Goal: Task Accomplishment & Management: Use online tool/utility

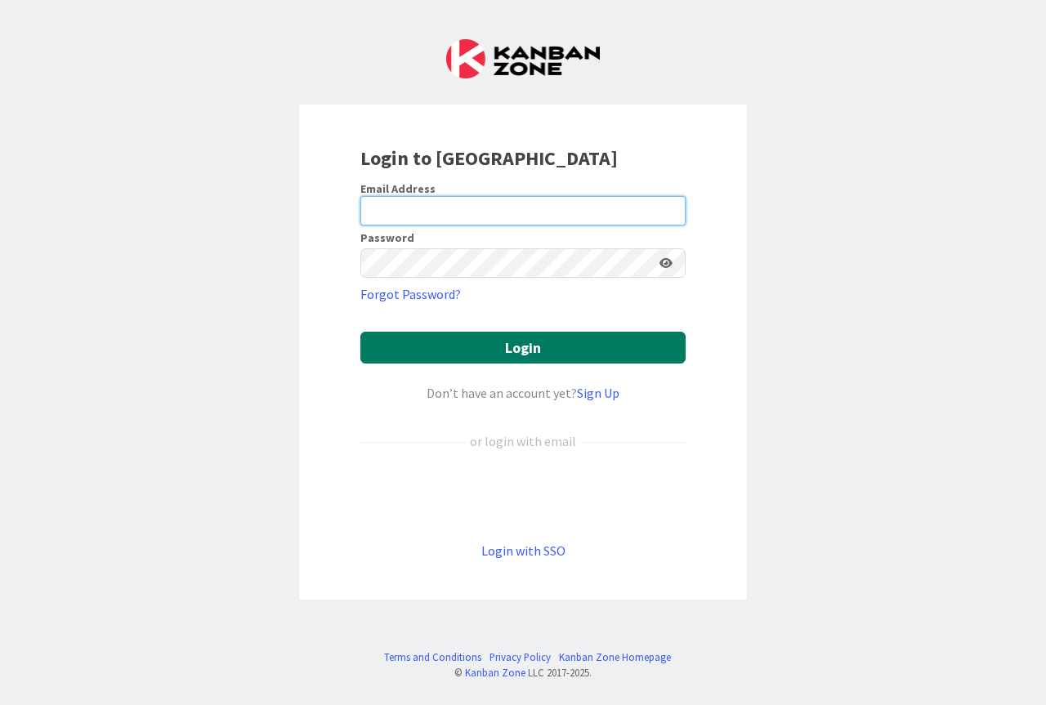
type input "zaida.morrison@citizenshighschool.com"
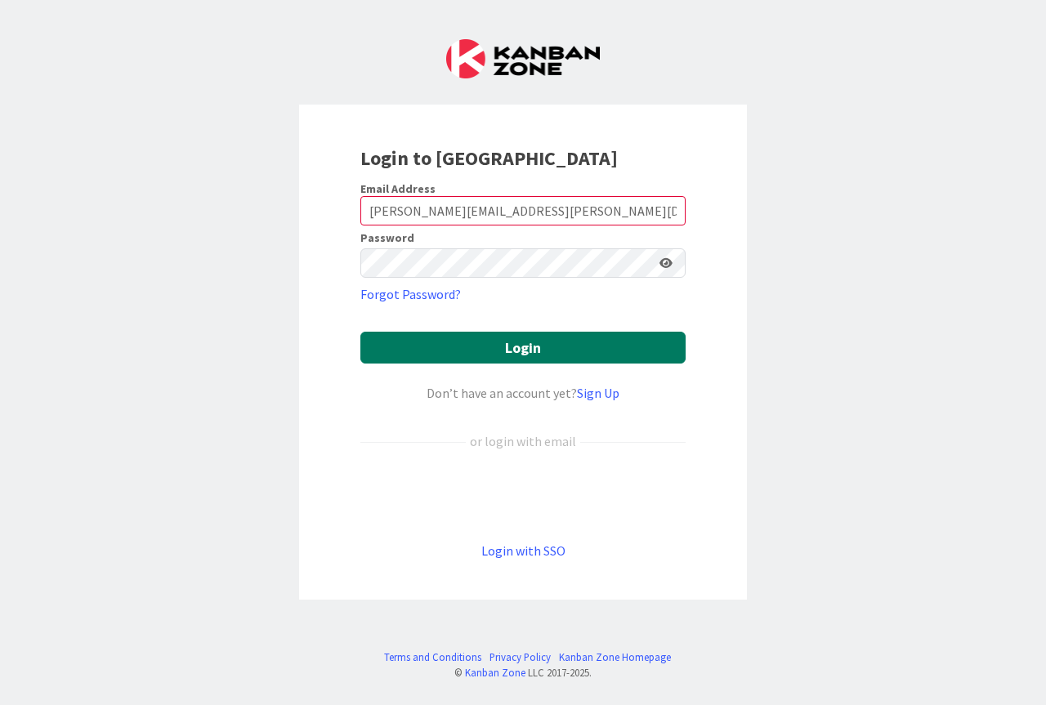
click at [523, 351] on button "Login" at bounding box center [522, 348] width 325 height 32
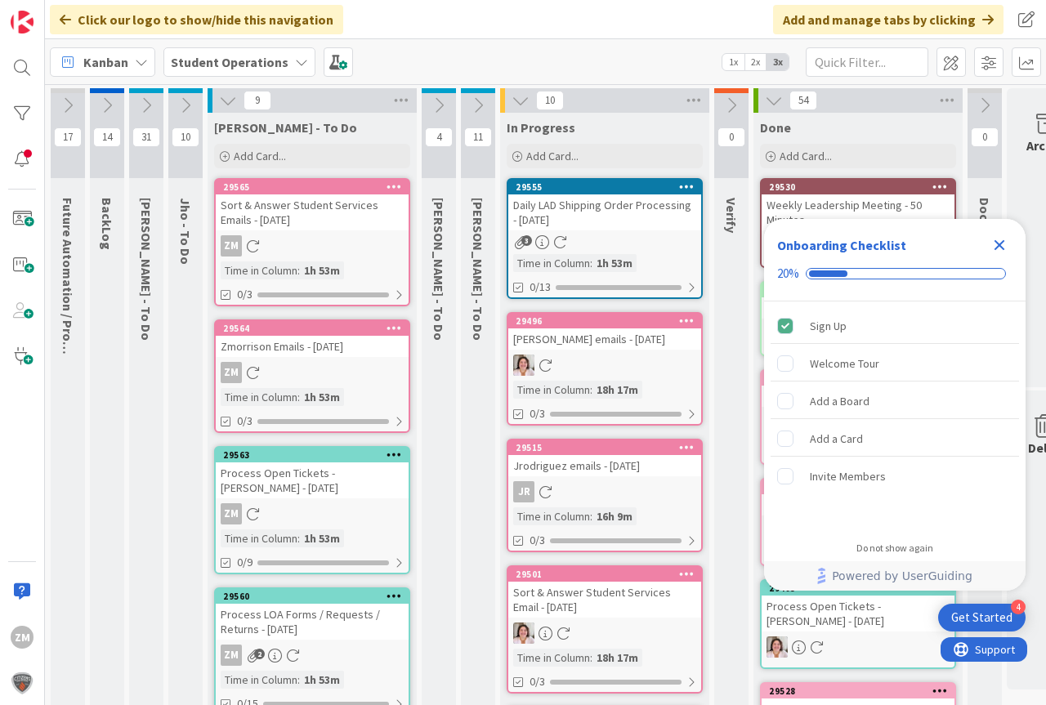
click at [1002, 242] on icon "Close Checklist" at bounding box center [999, 245] width 11 height 11
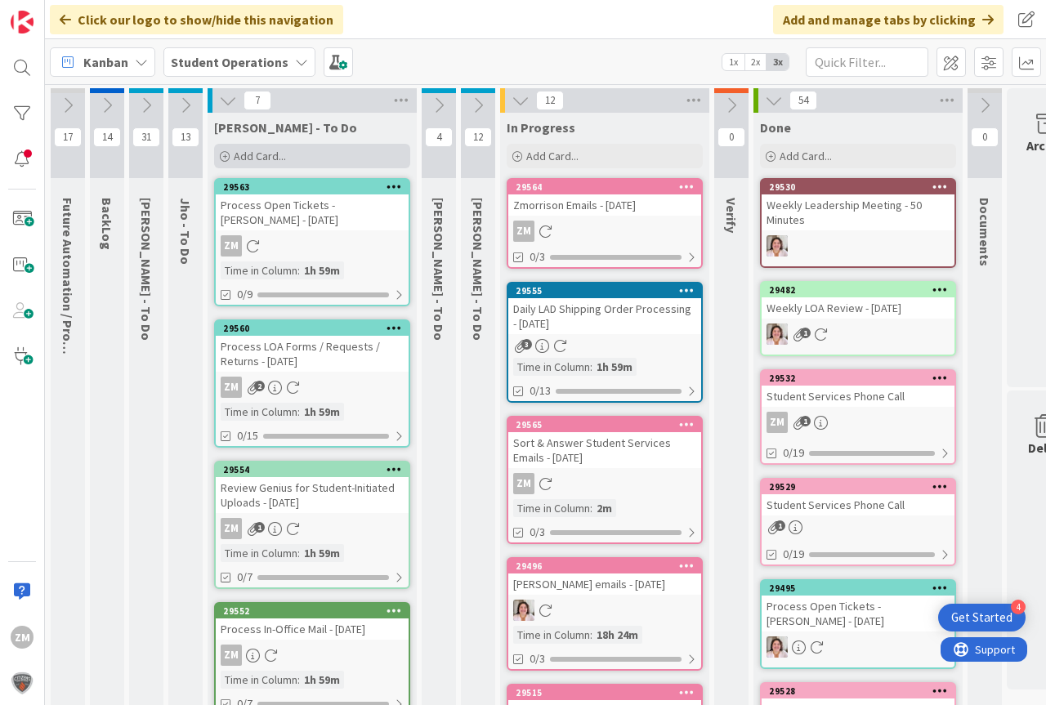
click at [271, 152] on span "Add Card..." at bounding box center [260, 156] width 52 height 15
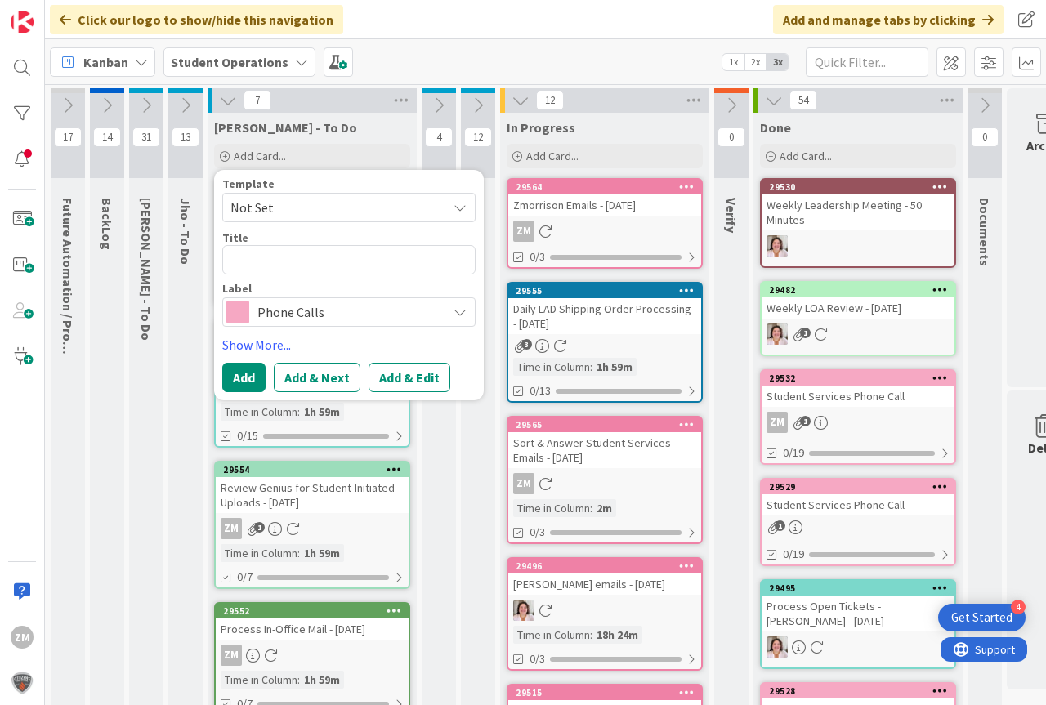
click at [461, 212] on icon at bounding box center [459, 207] width 13 height 13
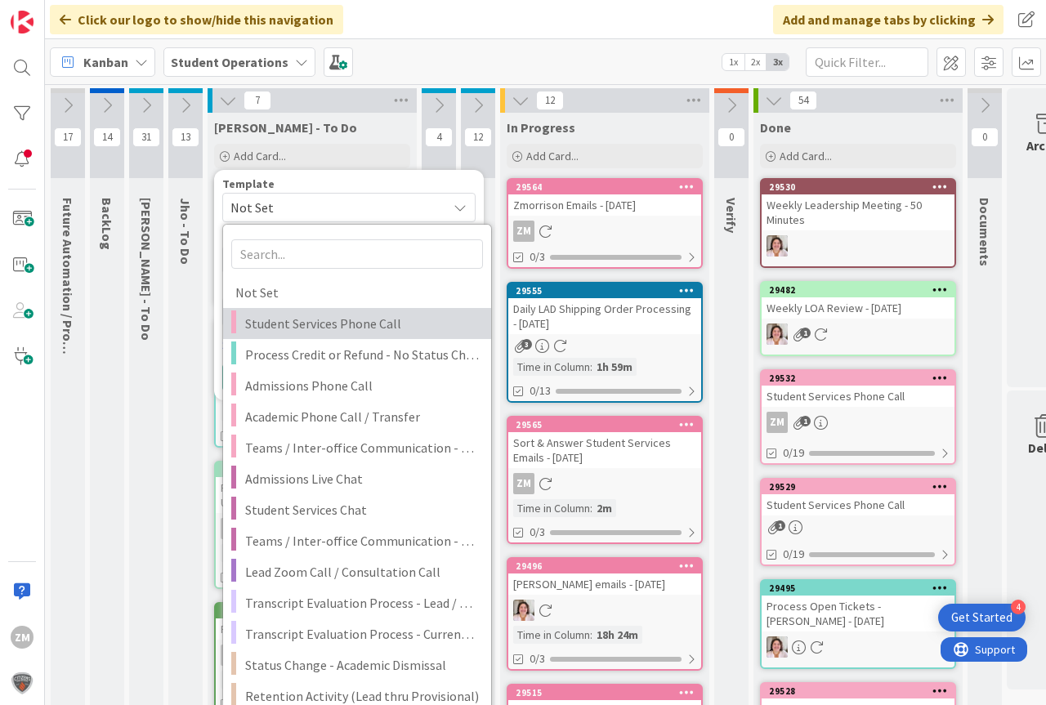
click at [331, 324] on span "Student Services Phone Call" at bounding box center [362, 323] width 234 height 21
type textarea "x"
type textarea "Student Services Phone Call"
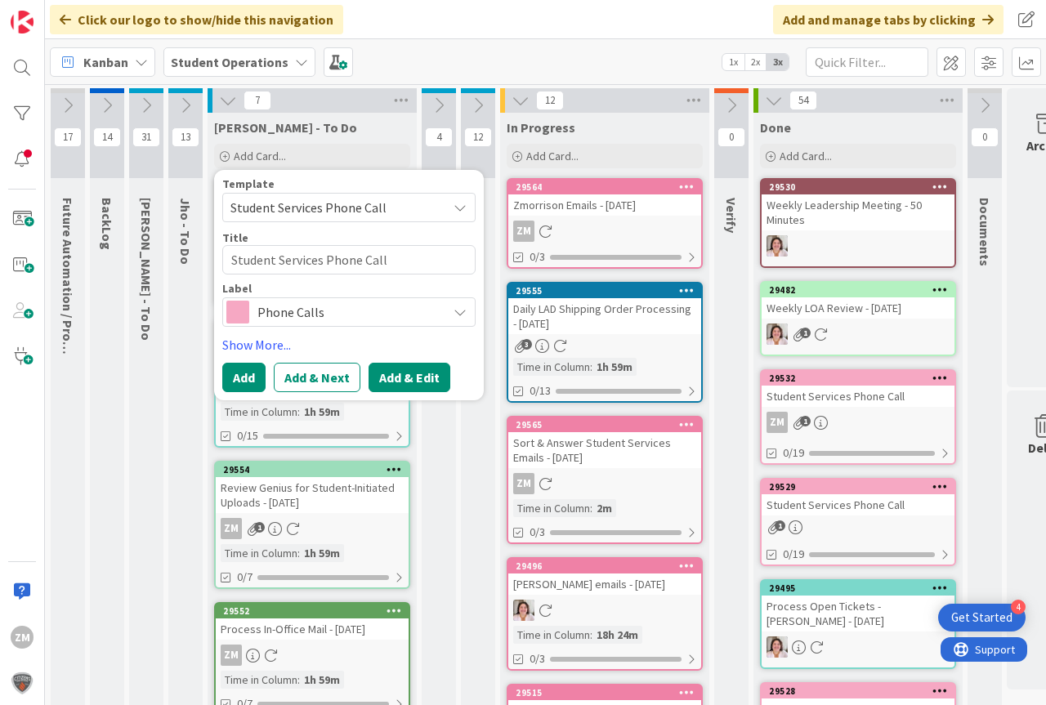
click at [404, 378] on button "Add & Edit" at bounding box center [409, 377] width 82 height 29
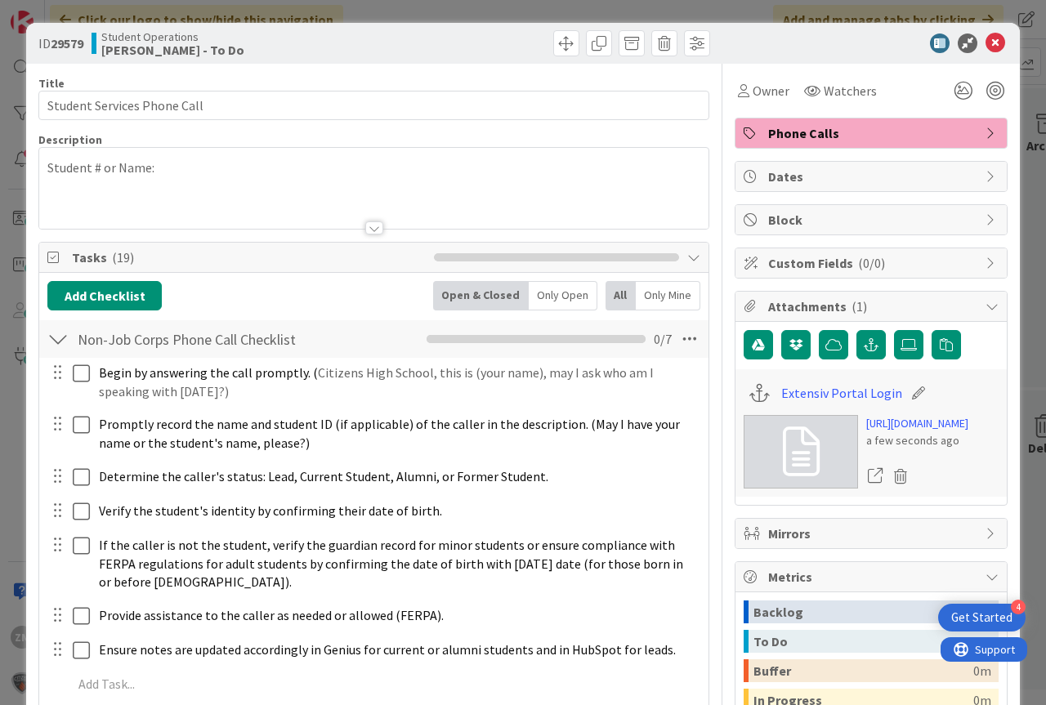
click at [169, 176] on p "Student # or Name:" at bounding box center [373, 168] width 653 height 19
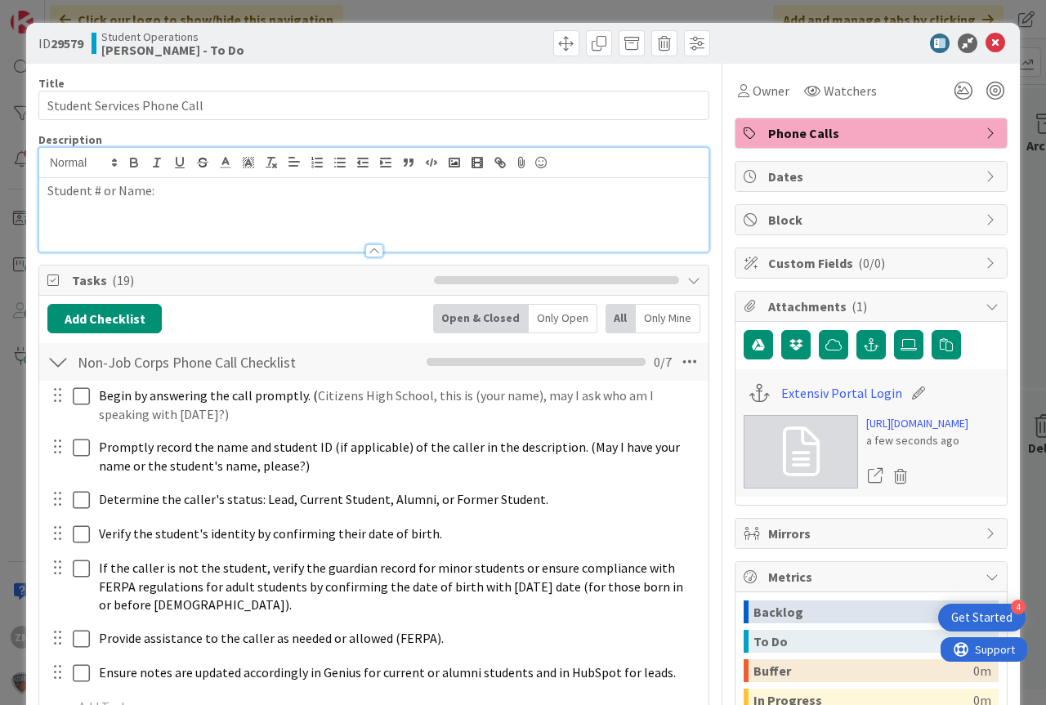
click at [161, 193] on p "Student # or Name:" at bounding box center [373, 190] width 653 height 19
click at [985, 37] on icon at bounding box center [995, 43] width 20 height 20
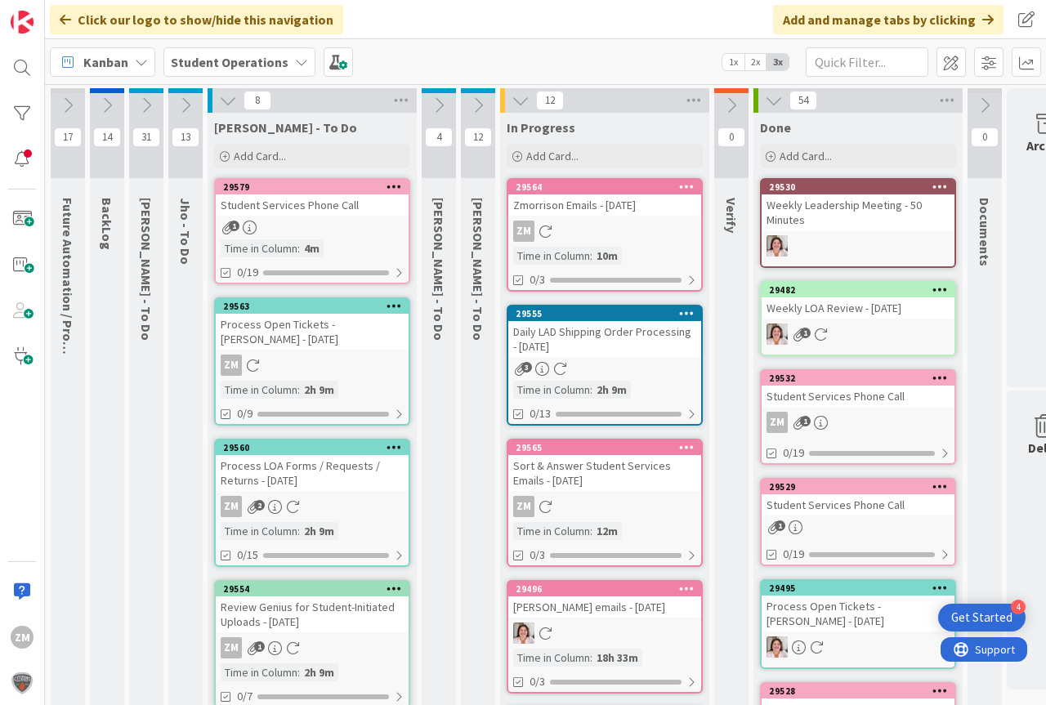
click at [396, 188] on icon at bounding box center [394, 186] width 16 height 11
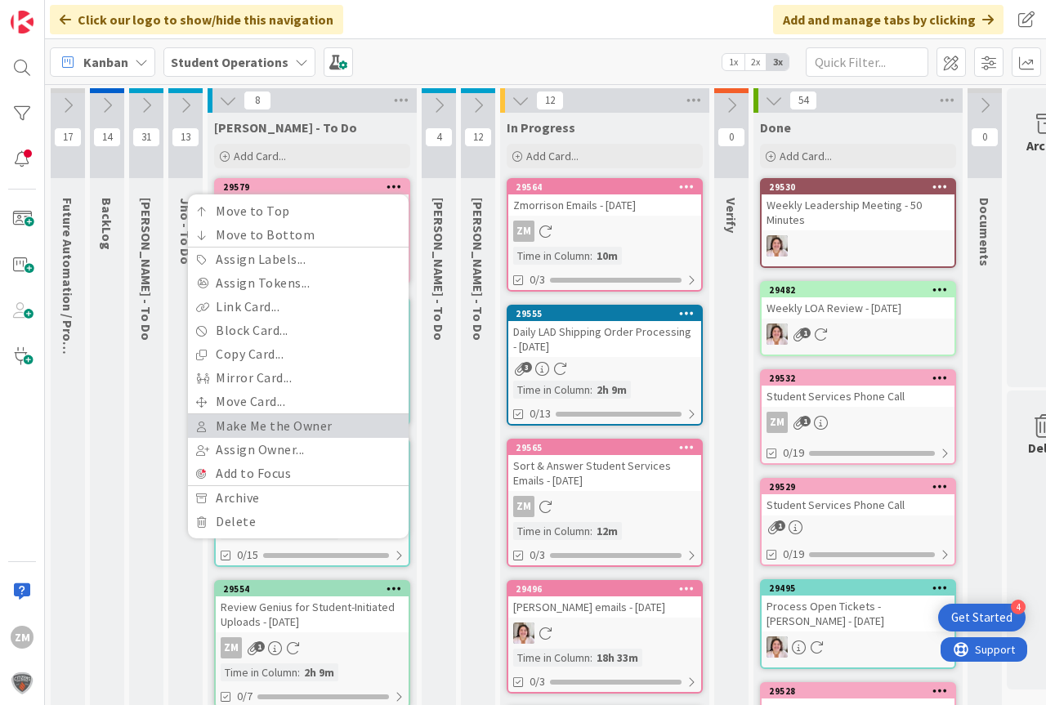
click at [263, 428] on link "Make Me the Owner" at bounding box center [298, 426] width 221 height 24
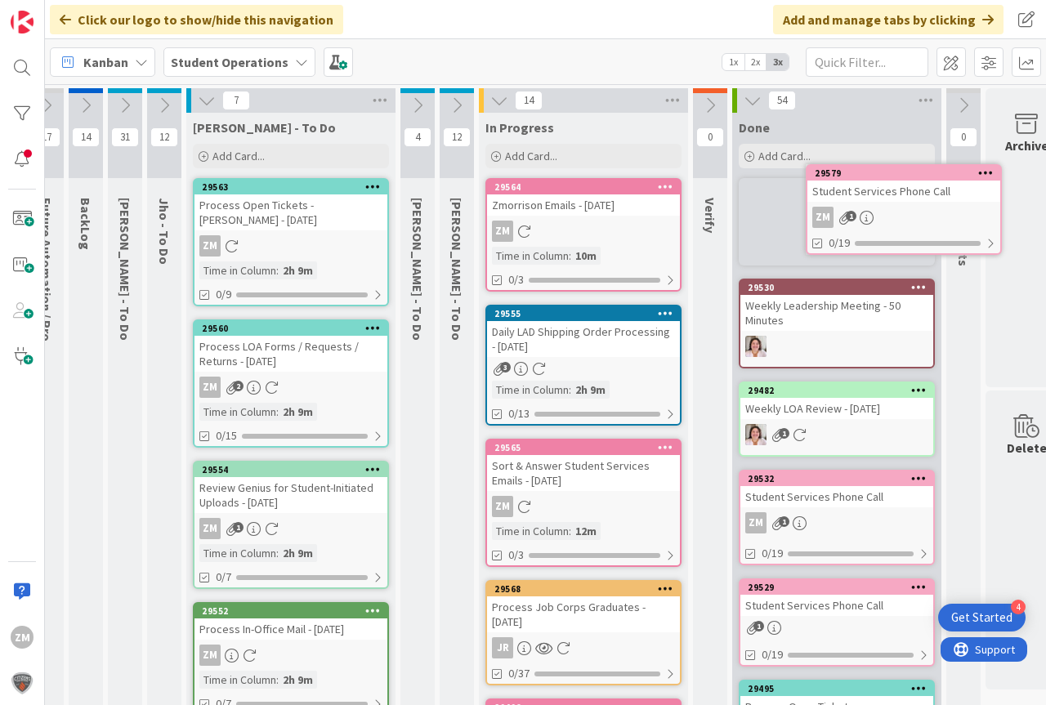
scroll to position [0, 44]
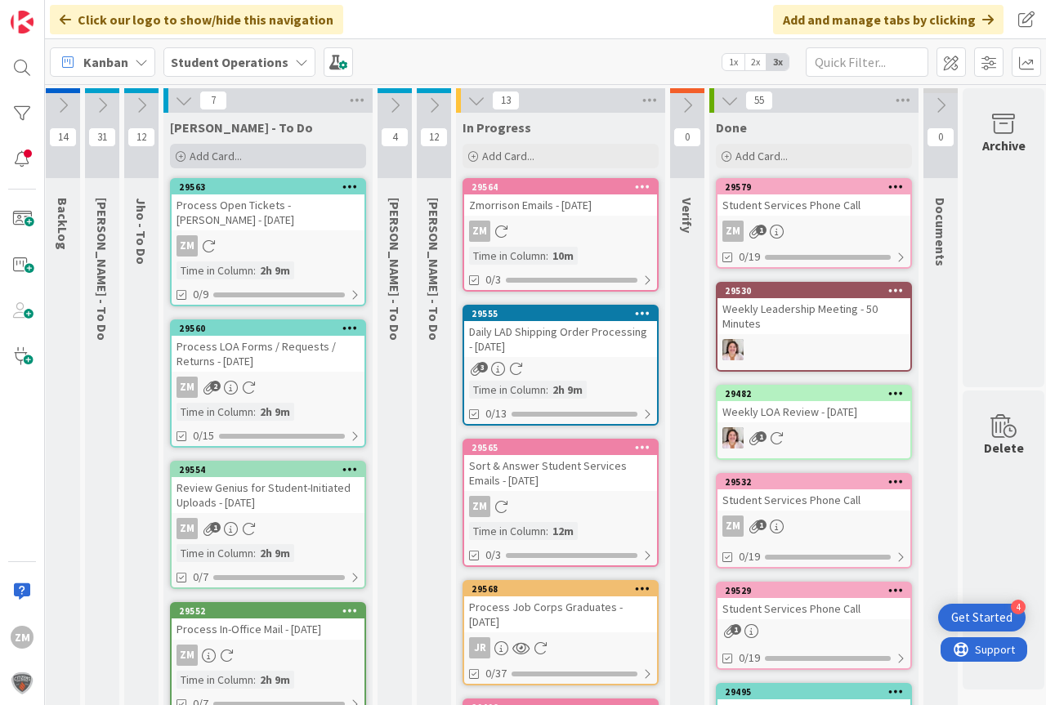
click at [216, 152] on span "Add Card..." at bounding box center [216, 156] width 52 height 15
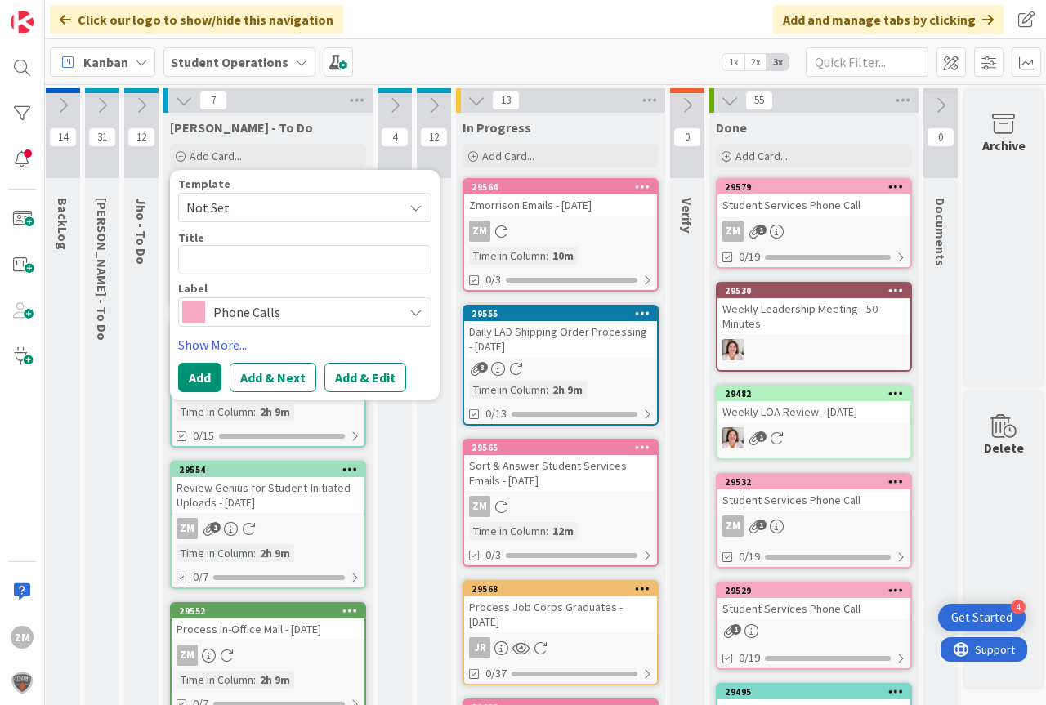
click at [413, 204] on icon at bounding box center [415, 207] width 13 height 13
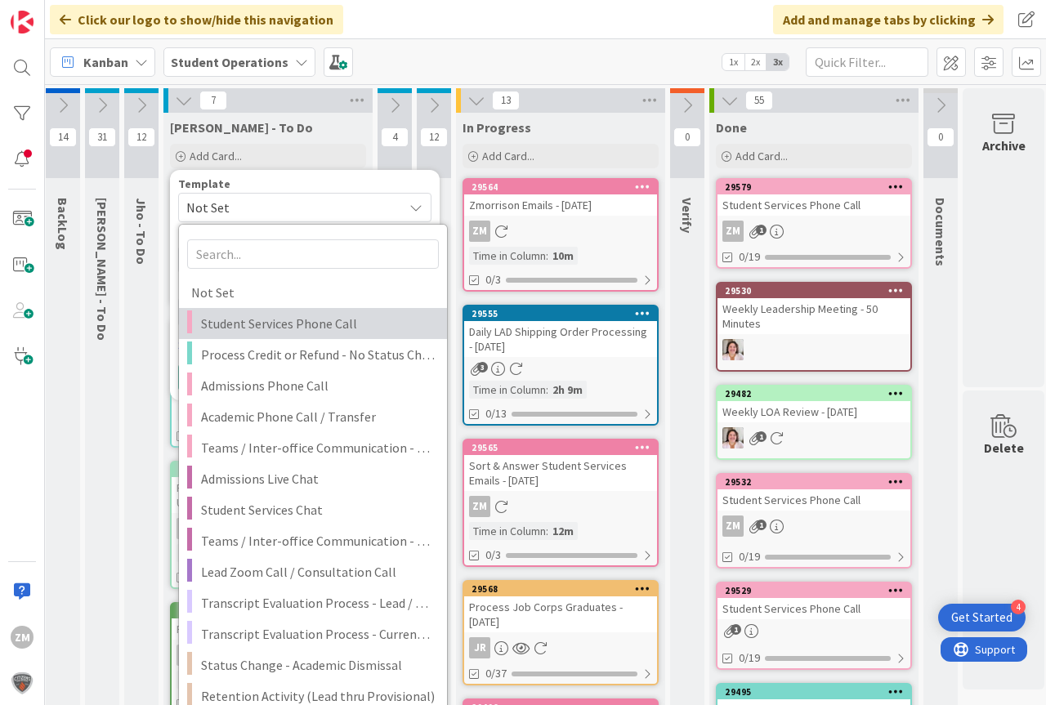
click at [291, 324] on span "Student Services Phone Call" at bounding box center [318, 323] width 234 height 21
type textarea "x"
type textarea "Student Services Phone Call"
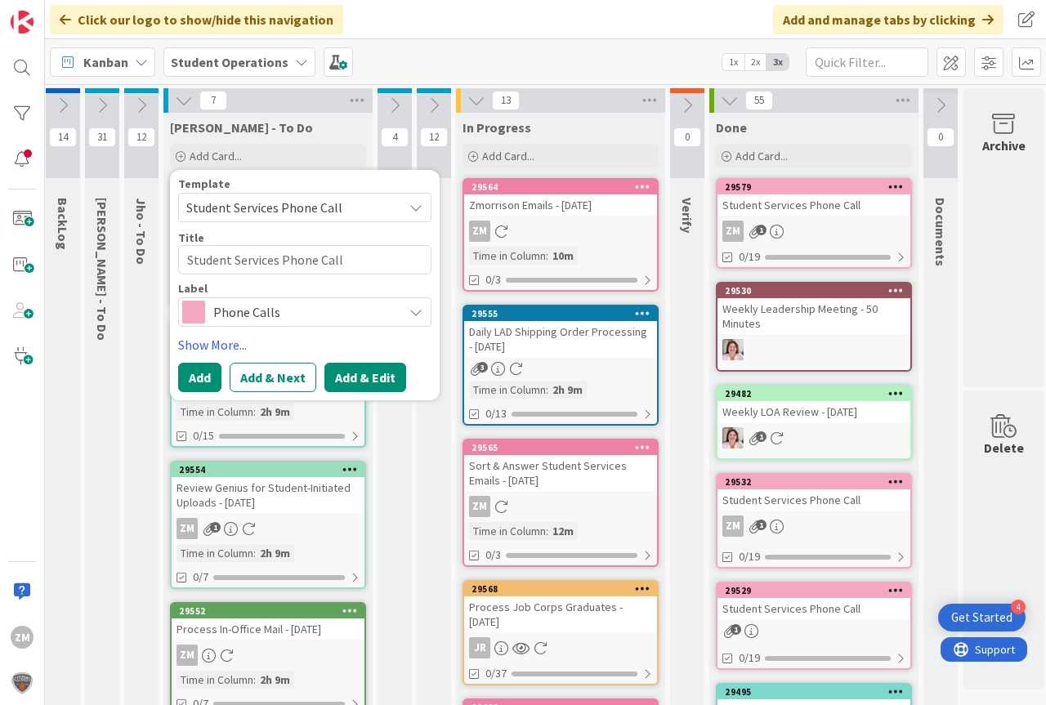
click at [380, 382] on button "Add & Edit" at bounding box center [365, 377] width 82 height 29
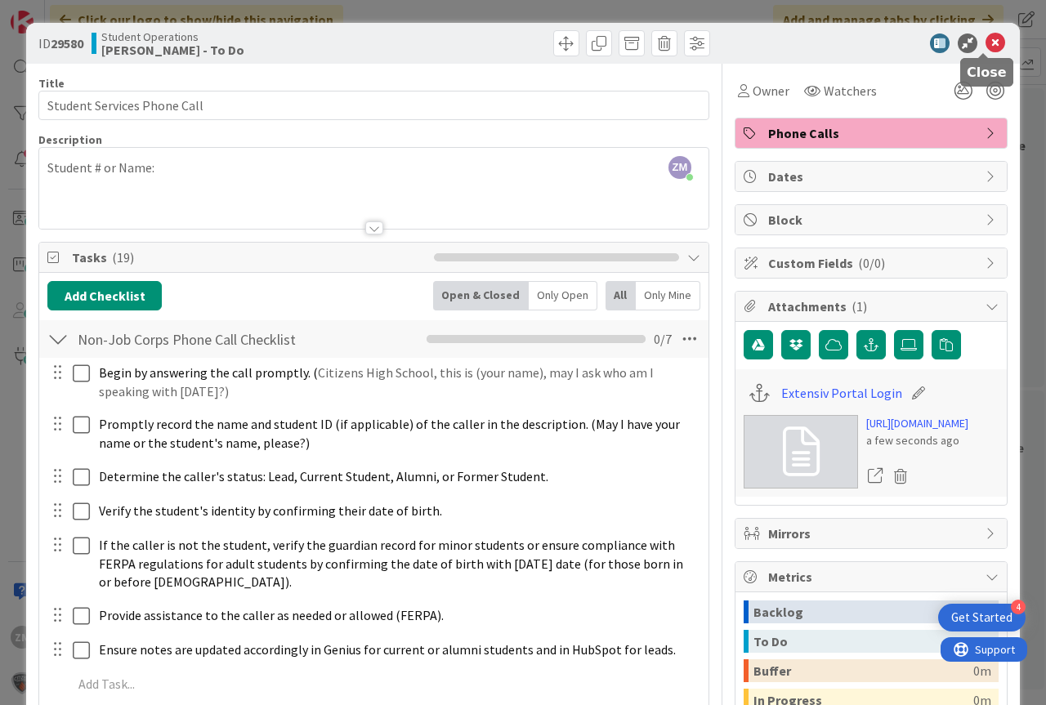
click at [985, 43] on icon at bounding box center [995, 43] width 20 height 20
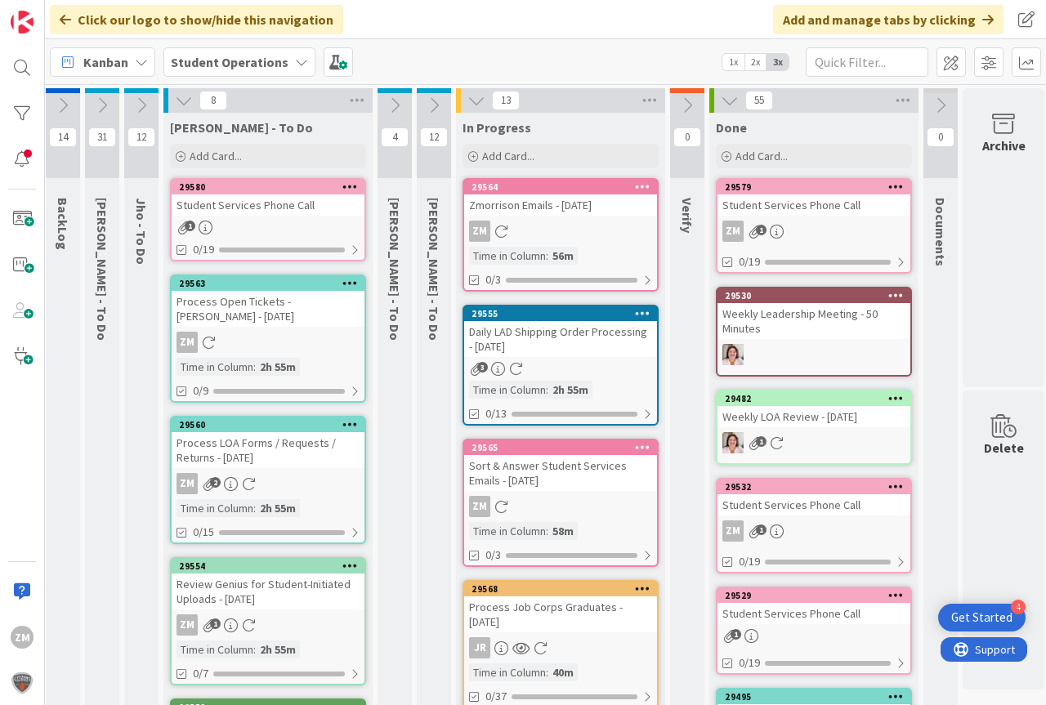
click at [353, 183] on icon at bounding box center [350, 186] width 16 height 11
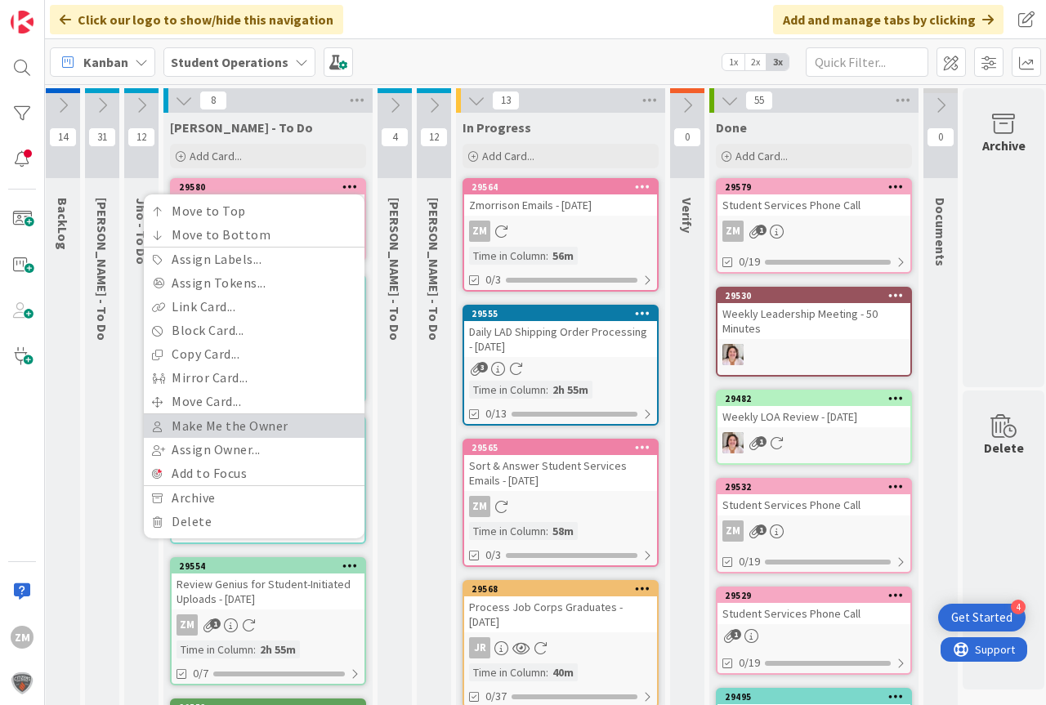
click at [223, 424] on link "Make Me the Owner" at bounding box center [254, 426] width 221 height 24
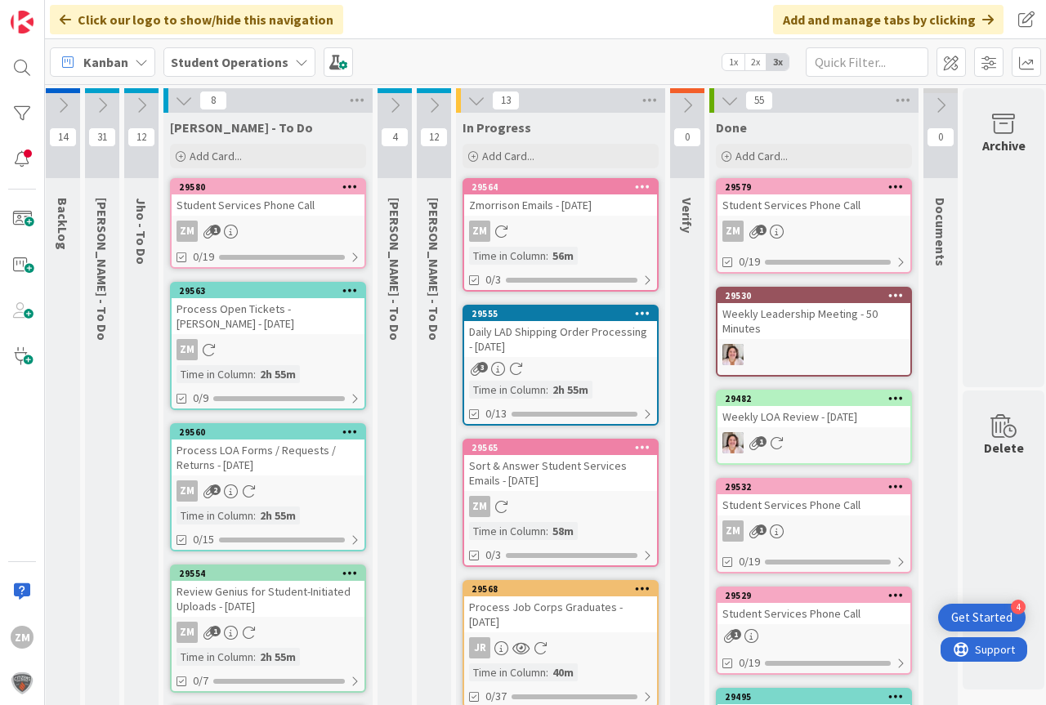
click at [238, 236] on div "ZM 1" at bounding box center [268, 231] width 193 height 21
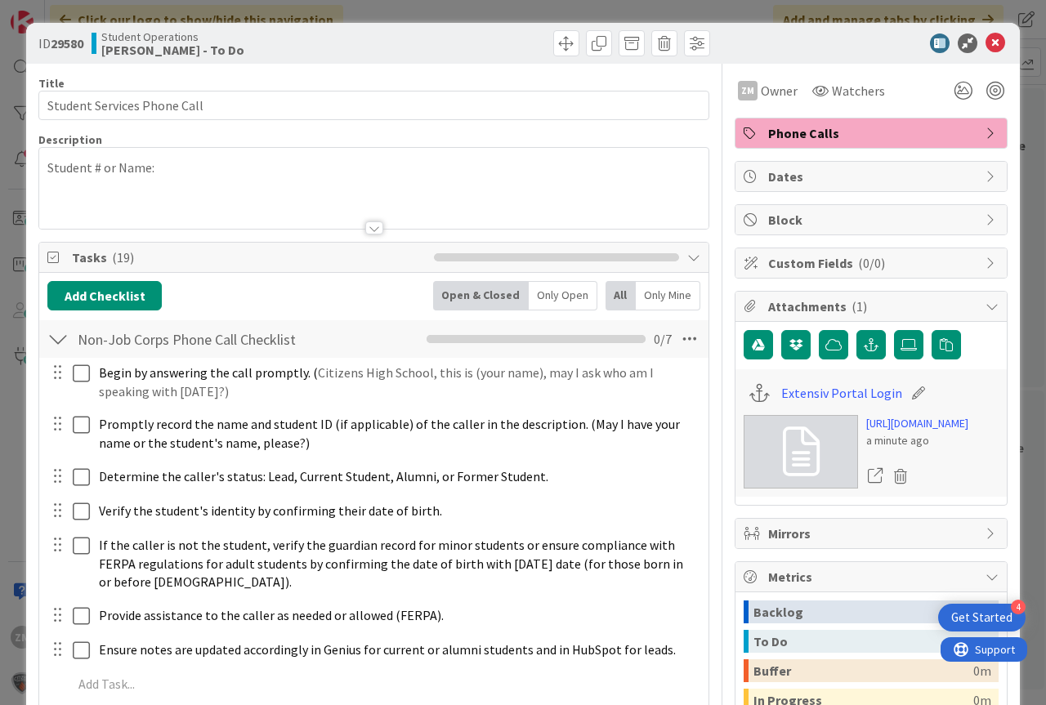
click at [188, 175] on p "Student # or Name:" at bounding box center [373, 168] width 653 height 19
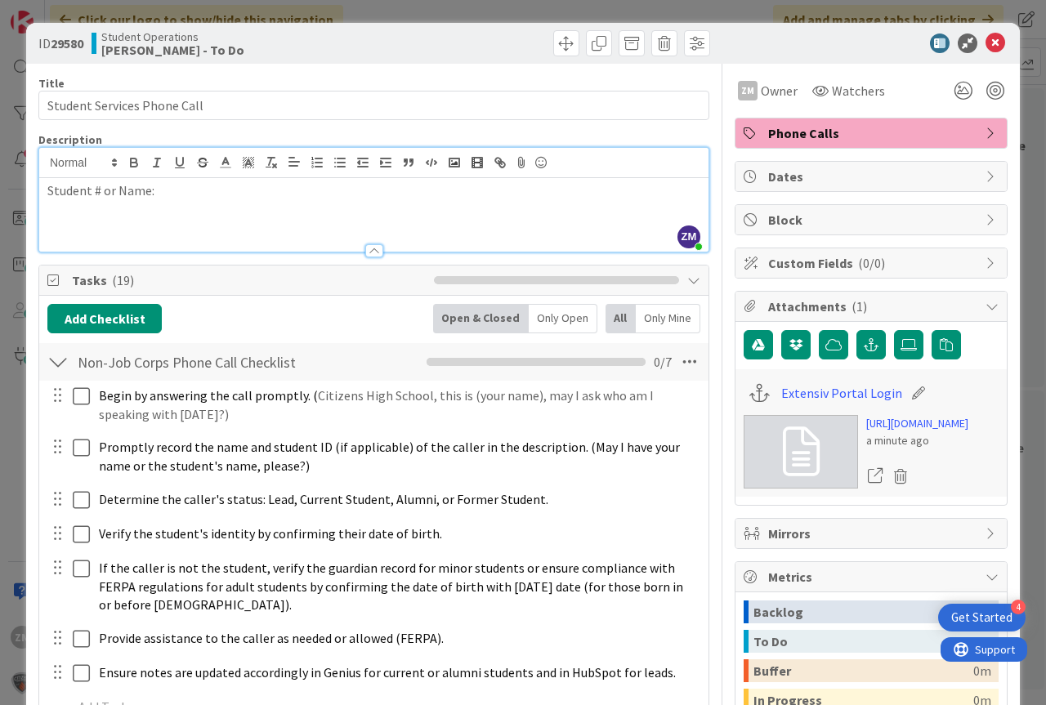
click at [183, 192] on p "Student # or Name:" at bounding box center [373, 190] width 653 height 19
click at [985, 47] on icon at bounding box center [995, 43] width 20 height 20
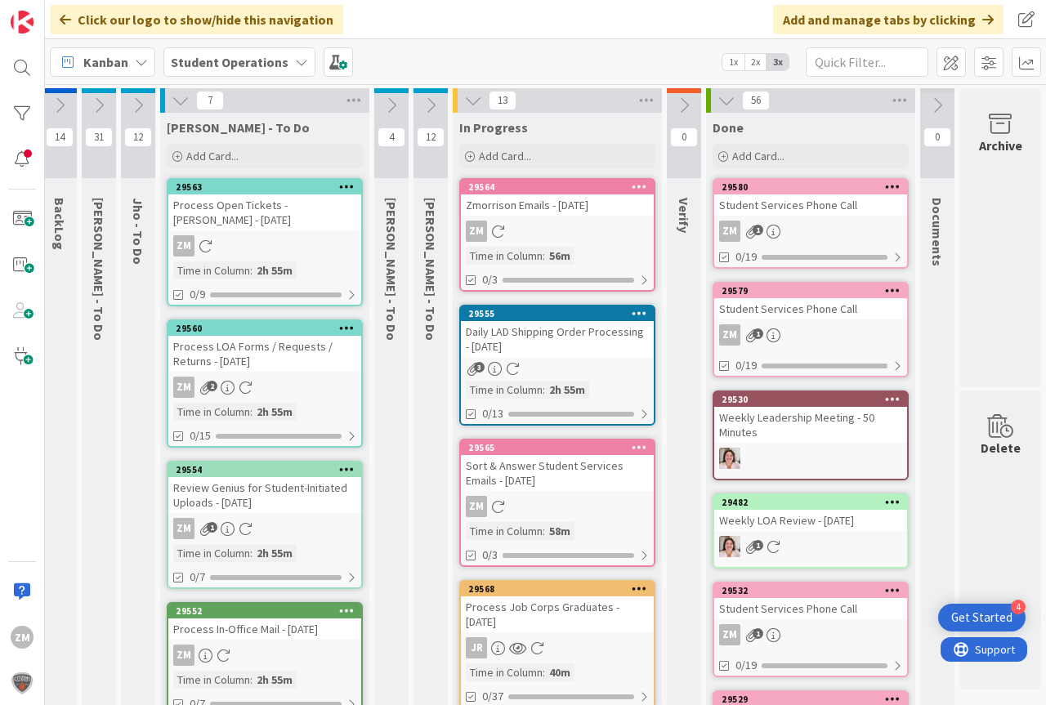
scroll to position [0, 50]
